Goal: Task Accomplishment & Management: Use online tool/utility

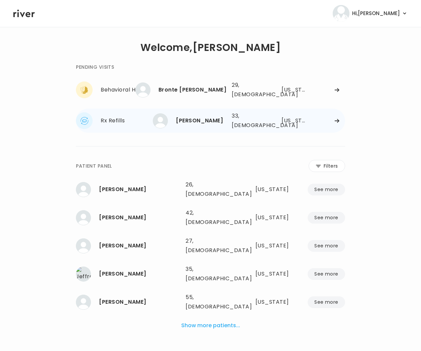
click at [117, 116] on div "Rx Refills" at bounding box center [127, 120] width 52 height 9
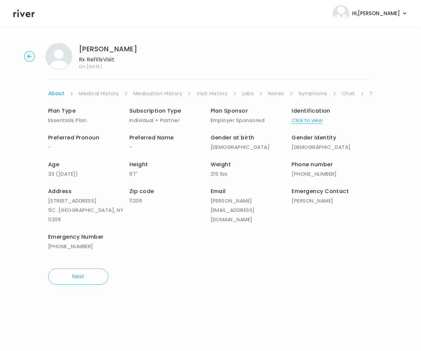
click at [315, 93] on link "Symptoms" at bounding box center [313, 93] width 29 height 9
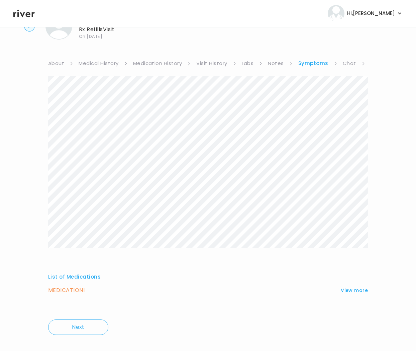
scroll to position [40, 0]
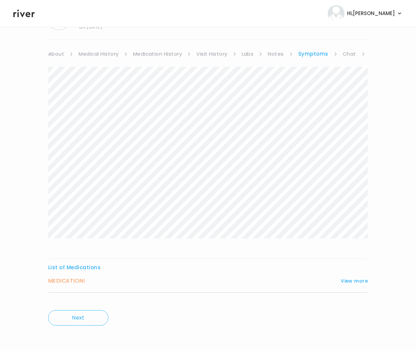
click at [72, 280] on h3 "MEDICATION I" at bounding box center [66, 280] width 36 height 9
click at [353, 280] on button "View more" at bounding box center [354, 281] width 27 height 8
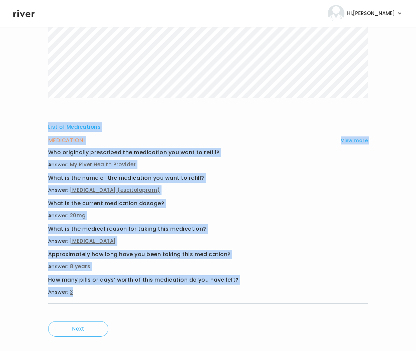
scroll to position [191, 0]
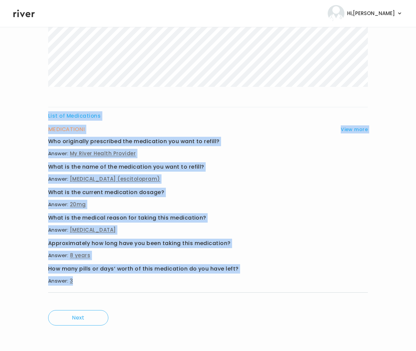
click at [238, 300] on div "List of Medications MEDICATION I View more Who originally prescribed the medica…" at bounding box center [208, 108] width 320 height 386
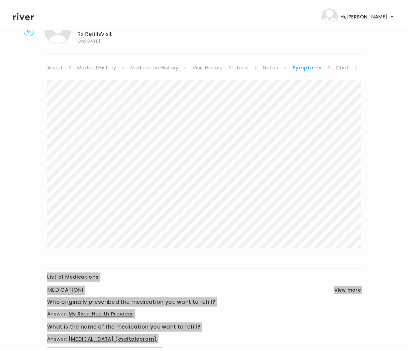
scroll to position [0, 0]
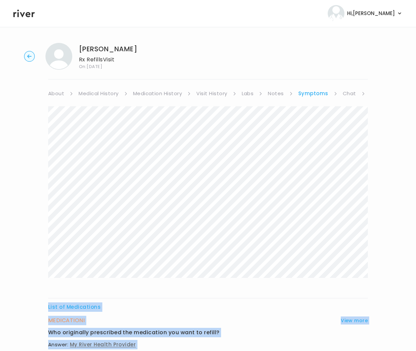
click at [58, 93] on link "About" at bounding box center [56, 93] width 16 height 9
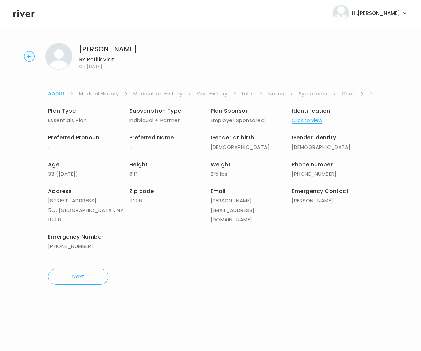
click at [315, 93] on link "Symptoms" at bounding box center [313, 93] width 29 height 9
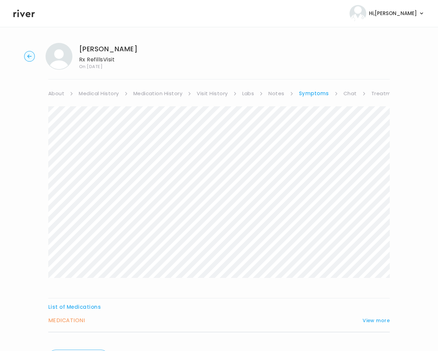
click at [385, 93] on link "Treatment Plan" at bounding box center [392, 93] width 42 height 9
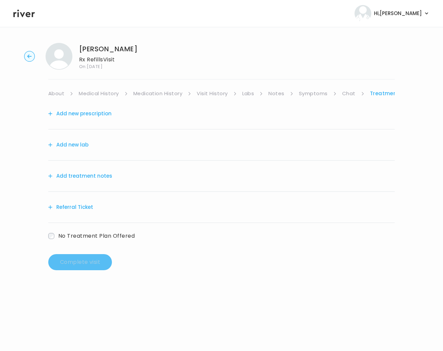
click at [87, 176] on button "Add treatment notes" at bounding box center [80, 175] width 64 height 9
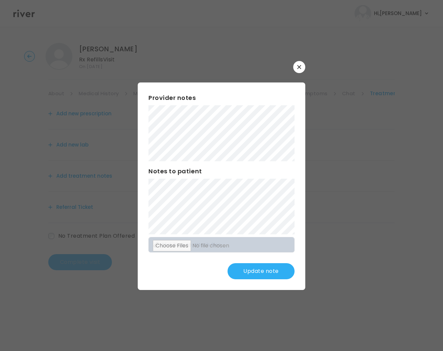
click at [260, 273] on button "Update note" at bounding box center [260, 271] width 67 height 16
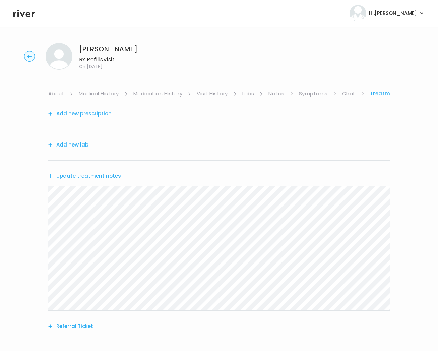
click at [111, 94] on link "Medical History" at bounding box center [99, 93] width 40 height 9
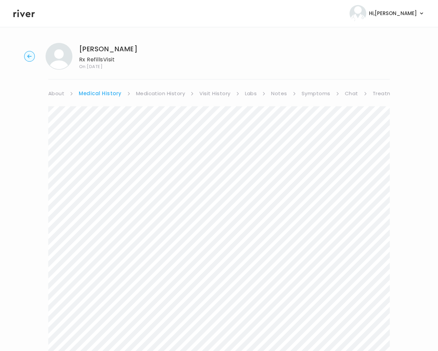
click at [161, 94] on link "Medication History" at bounding box center [160, 93] width 49 height 9
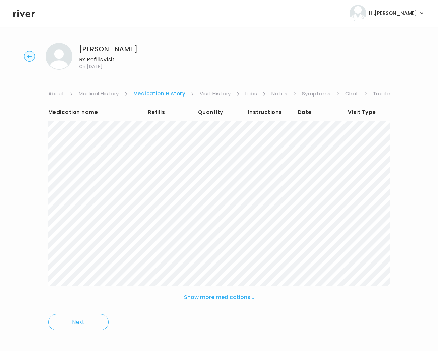
click at [379, 92] on link "Treatment Plan" at bounding box center [394, 93] width 42 height 9
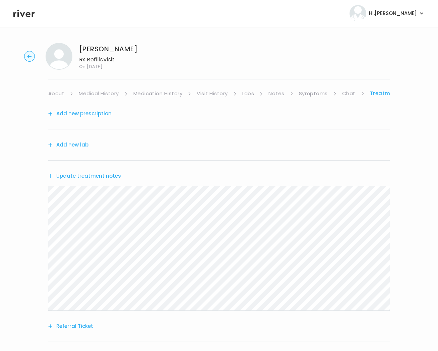
click at [91, 114] on button "Add new prescription" at bounding box center [79, 113] width 63 height 9
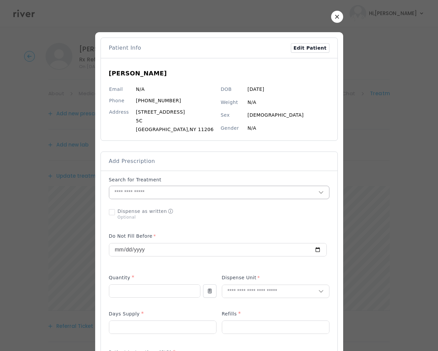
drag, startPoint x: 123, startPoint y: 186, endPoint x: 123, endPoint y: 190, distance: 4.1
click at [123, 186] on input "text" at bounding box center [213, 192] width 209 height 13
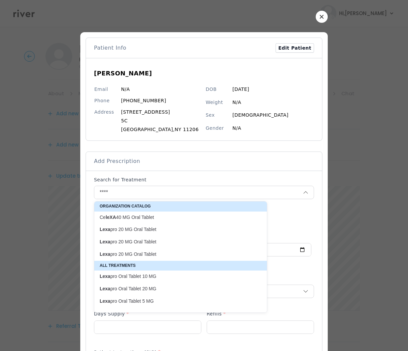
click at [147, 230] on p "Lexa pro 20 MG Oral Tablet" at bounding box center [177, 229] width 154 height 6
type input "**********"
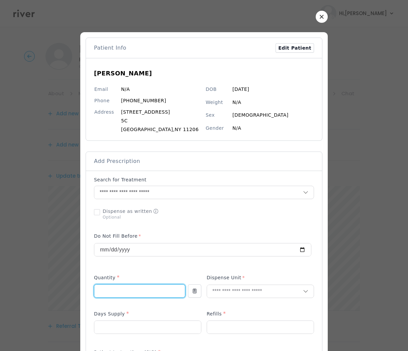
click at [111, 290] on input "number" at bounding box center [139, 290] width 91 height 13
type input "**"
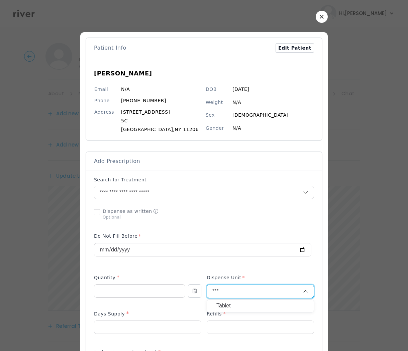
type input "***"
click at [225, 305] on p "Tablet" at bounding box center [261, 306] width 88 height 10
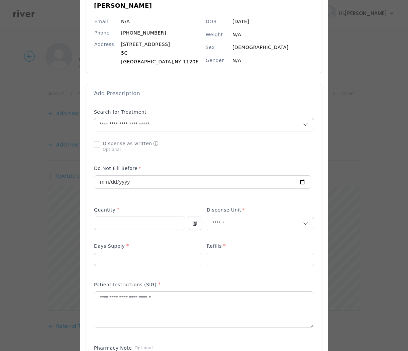
click at [135, 259] on input "number" at bounding box center [147, 259] width 107 height 13
type input "**"
type input "*"
click at [118, 307] on textarea at bounding box center [204, 308] width 220 height 35
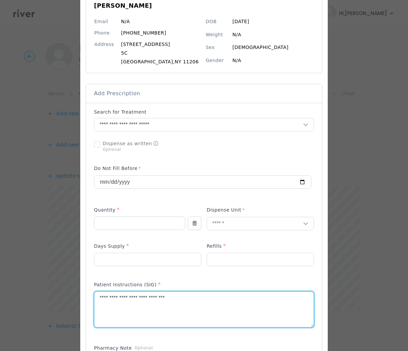
type textarea "**********"
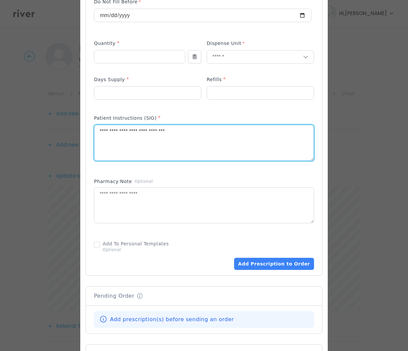
scroll to position [347, 0]
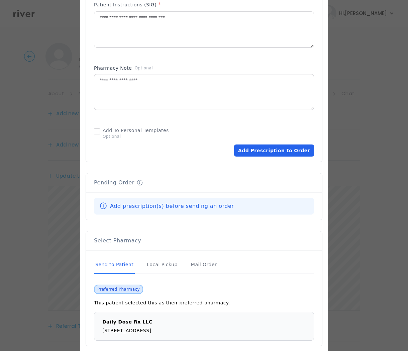
click at [268, 152] on button "Add Prescription to Order" at bounding box center [274, 150] width 80 height 12
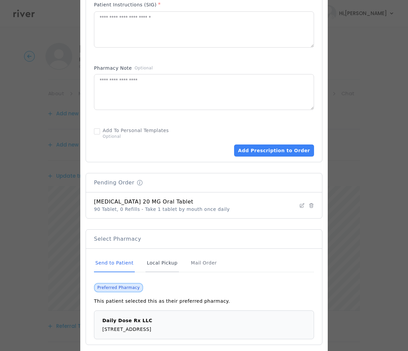
click at [154, 263] on div "Local Pickup" at bounding box center [162, 263] width 33 height 18
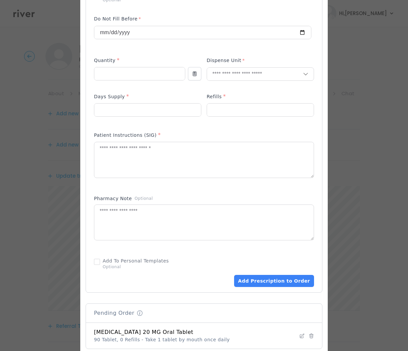
scroll to position [364, 0]
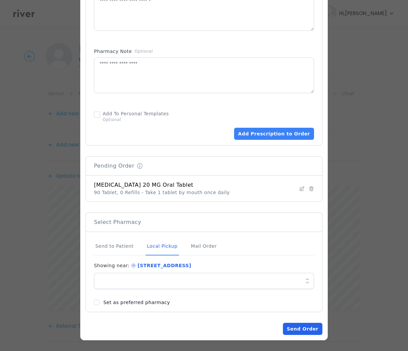
click at [306, 329] on button "Send Order" at bounding box center [303, 328] width 40 height 12
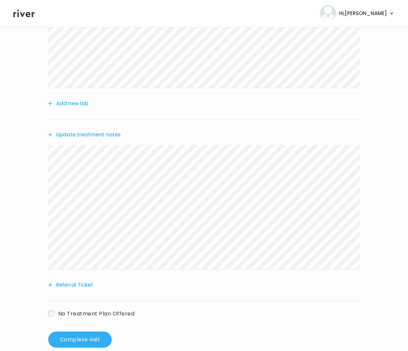
scroll to position [132, 0]
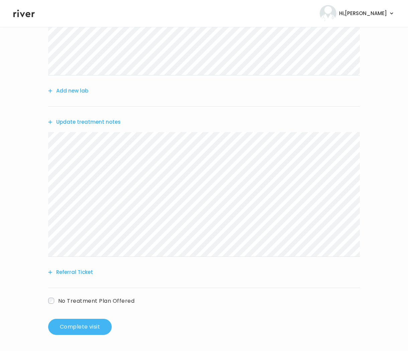
click at [77, 330] on button "Complete visit" at bounding box center [80, 326] width 64 height 16
